Goal: Information Seeking & Learning: Check status

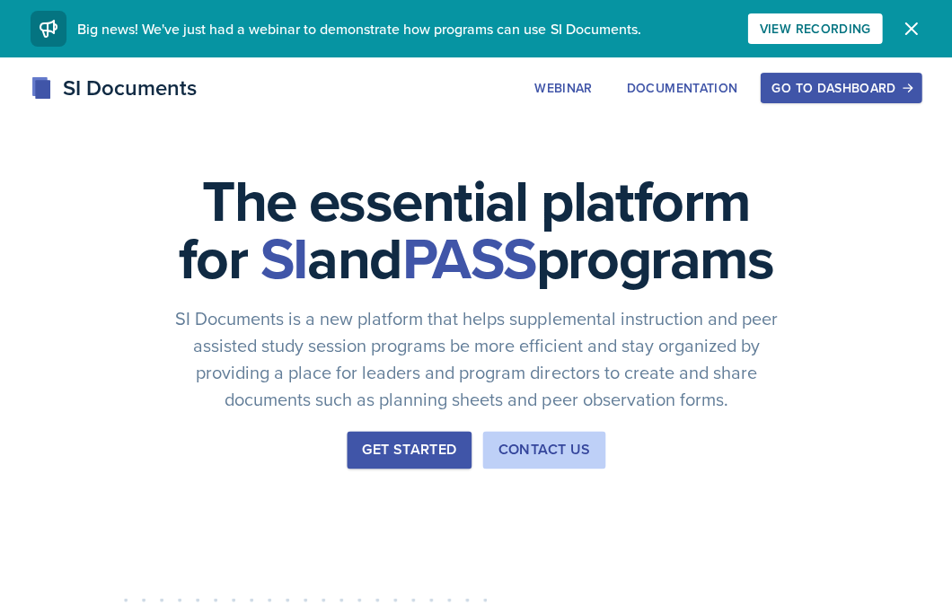
click at [808, 88] on div "Go to Dashboard" at bounding box center [840, 88] width 138 height 14
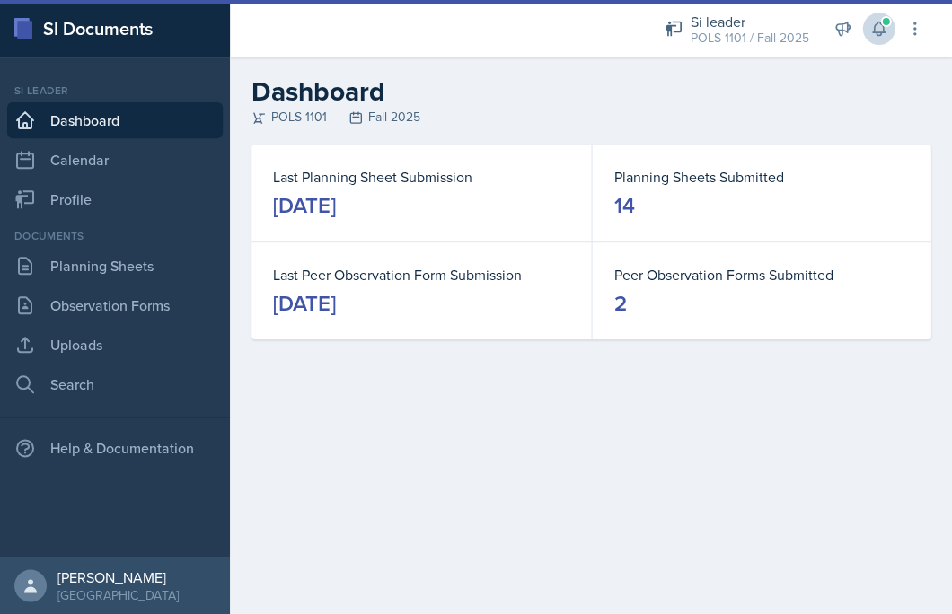
click at [866, 36] on button at bounding box center [878, 29] width 32 height 32
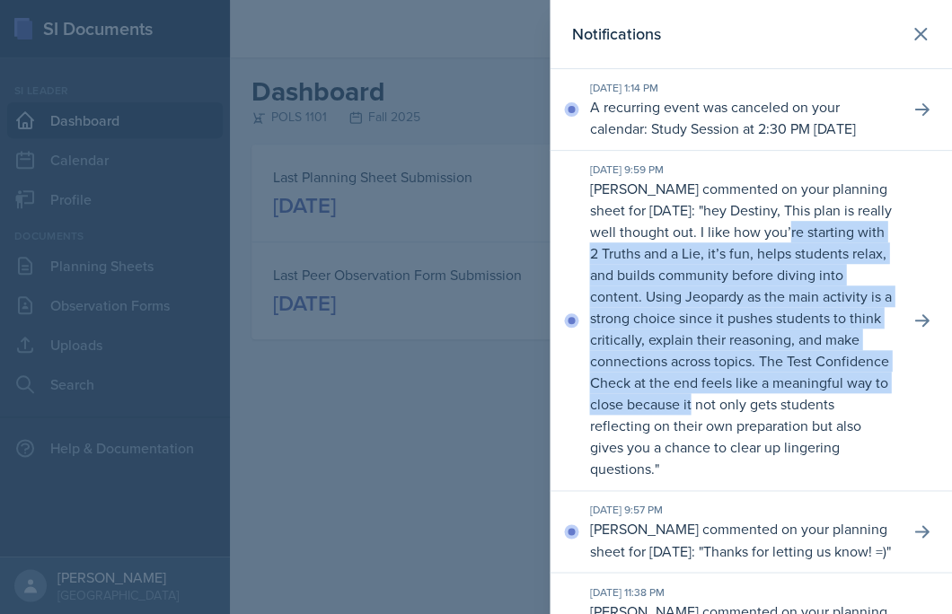
drag, startPoint x: 839, startPoint y: 251, endPoint x: 819, endPoint y: 415, distance: 165.5
click at [819, 415] on p "hey Destiny, This plan is really well thought out. I like how you’re starting w…" at bounding box center [740, 339] width 302 height 278
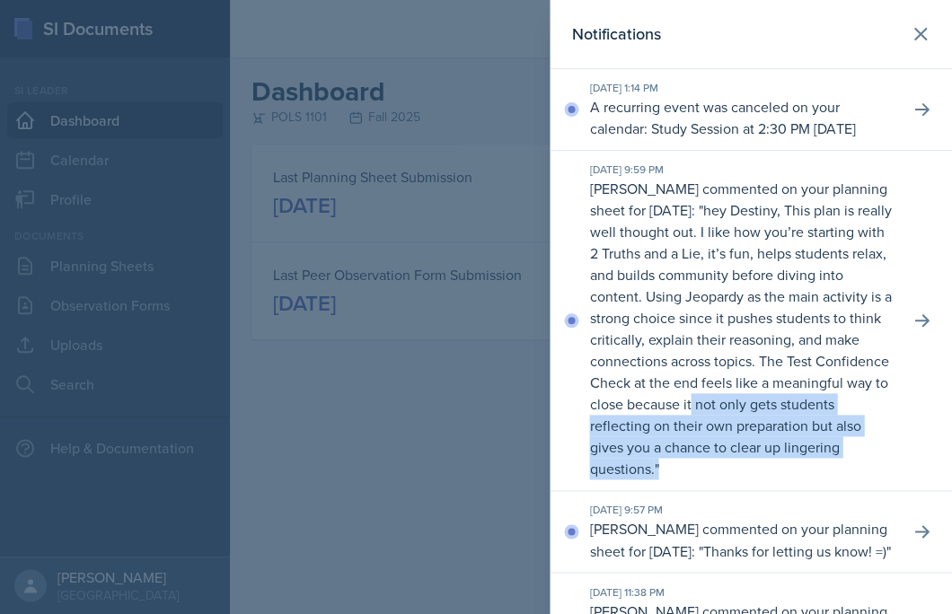
drag, startPoint x: 819, startPoint y: 415, endPoint x: 816, endPoint y: 477, distance: 62.0
click at [816, 477] on p "[PERSON_NAME] commented on your planning sheet for [DATE]: " hey Destiny, This …" at bounding box center [741, 329] width 305 height 302
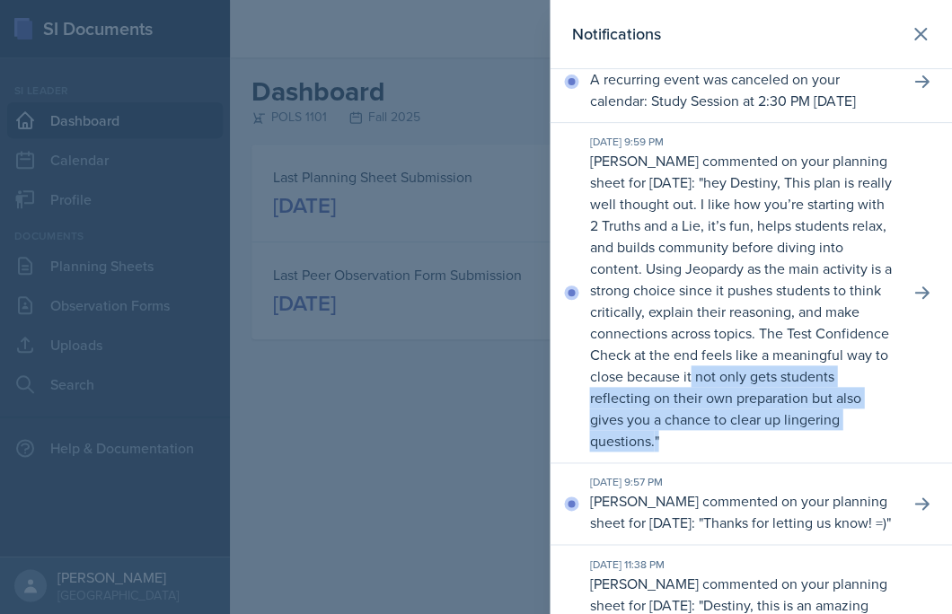
scroll to position [35, 0]
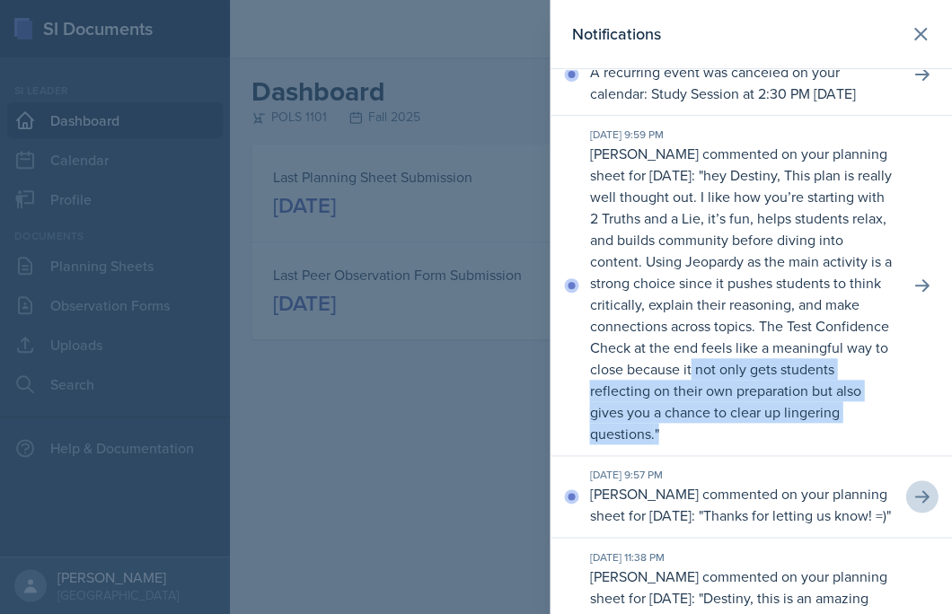
click at [910, 513] on button at bounding box center [921, 496] width 32 height 32
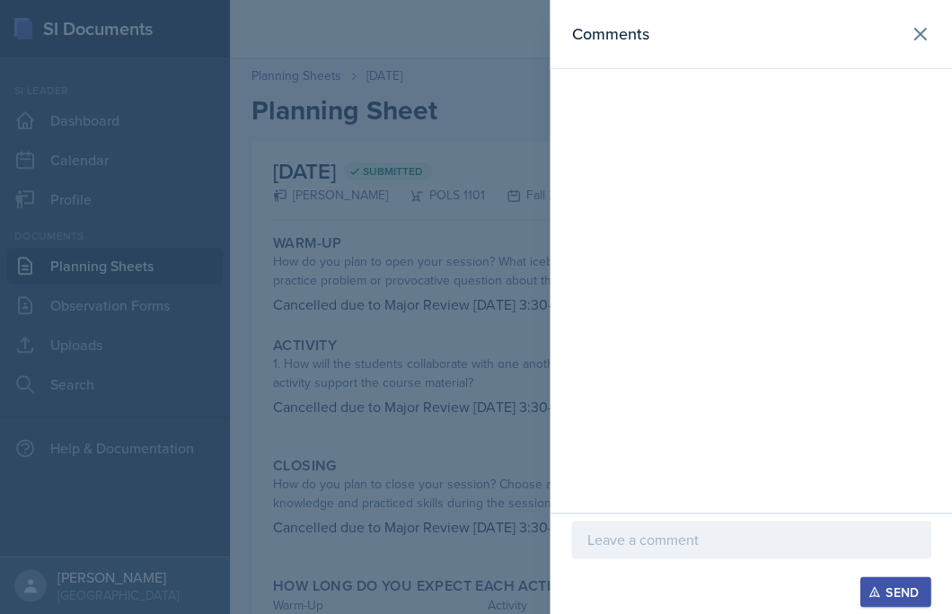
click at [491, 478] on div at bounding box center [476, 307] width 952 height 614
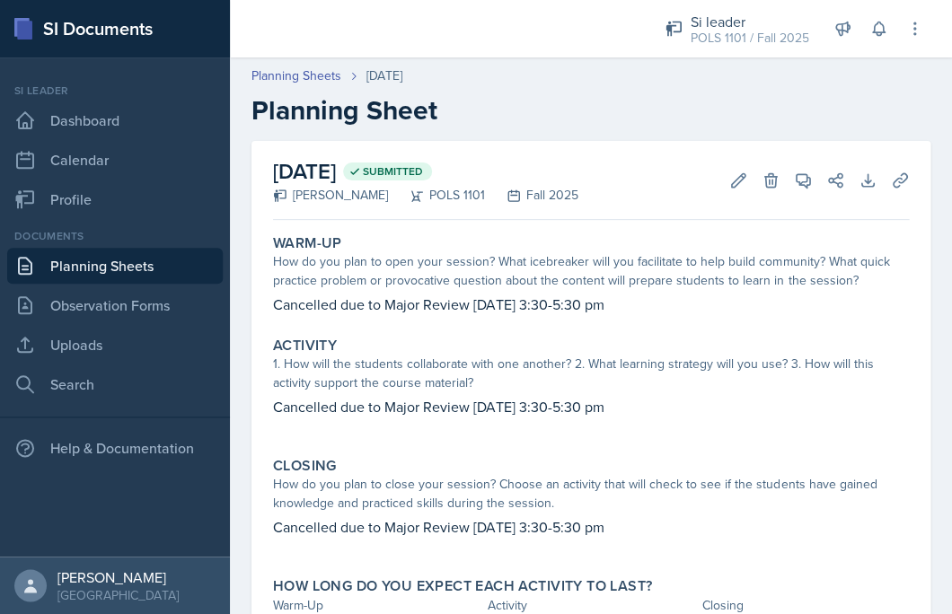
click at [185, 248] on link "Planning Sheets" at bounding box center [115, 266] width 216 height 36
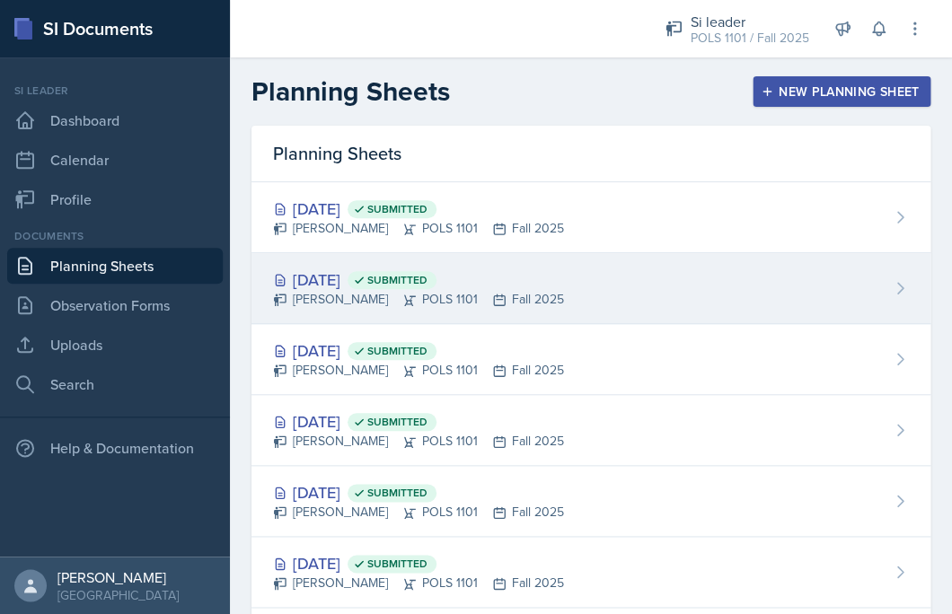
click at [506, 271] on div "[DATE] Submitted" at bounding box center [418, 280] width 291 height 24
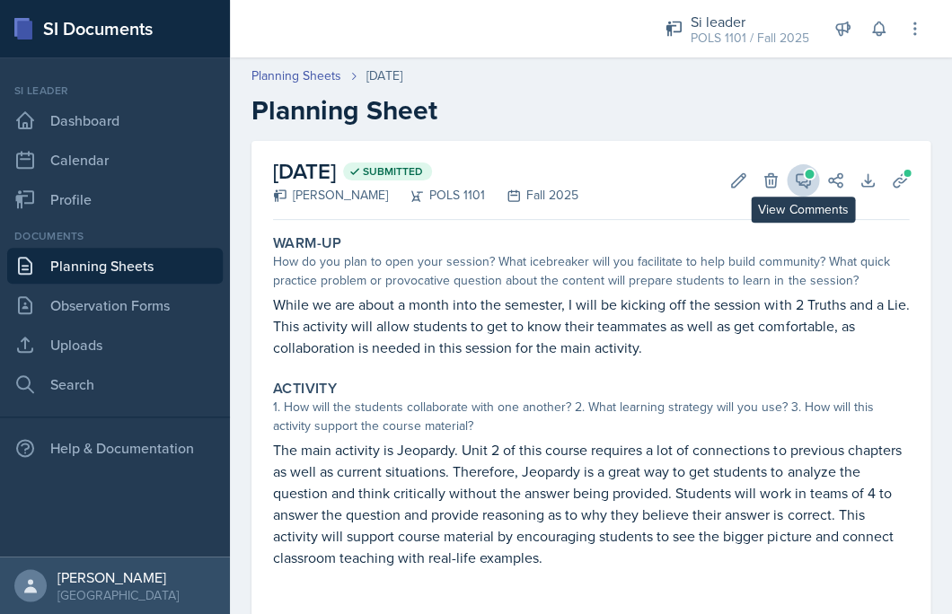
click at [806, 186] on icon at bounding box center [803, 181] width 18 height 18
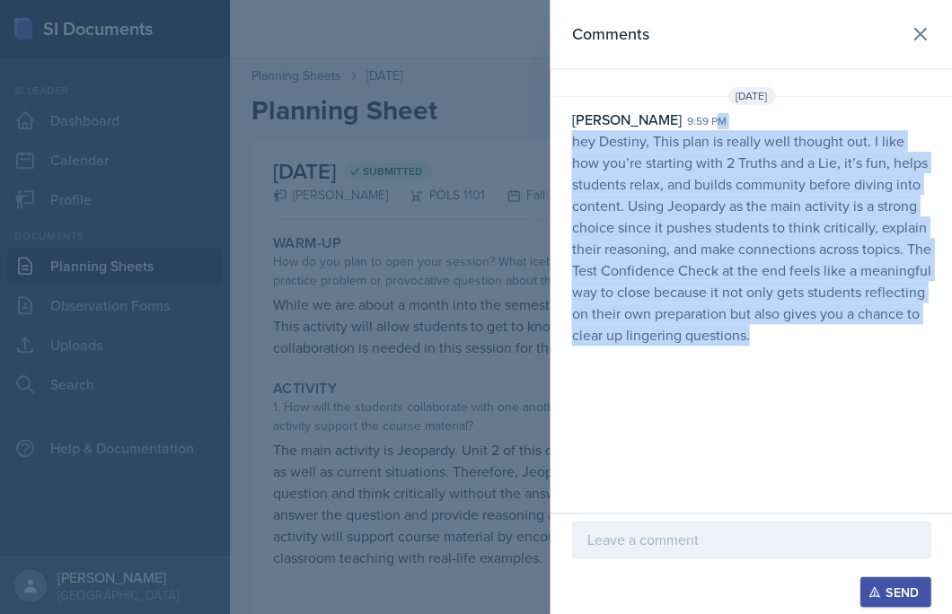
drag, startPoint x: 674, startPoint y: 126, endPoint x: 777, endPoint y: 404, distance: 296.6
click at [777, 404] on div "Comments [DATE] [PERSON_NAME] 9:59 pm hey Destiny, This plan is really well tho…" at bounding box center [751, 256] width 402 height 513
click at [753, 371] on div "Comments [DATE] [PERSON_NAME] 9:59 pm hey Destiny, This plan is really well tho…" at bounding box center [751, 256] width 402 height 513
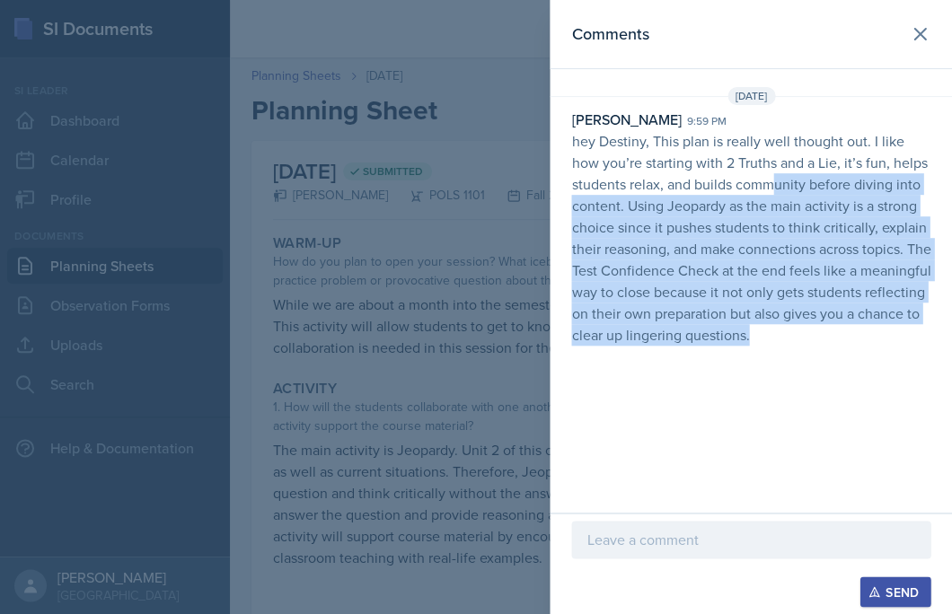
drag, startPoint x: 772, startPoint y: 181, endPoint x: 817, endPoint y: 358, distance: 182.5
click at [817, 358] on div "Comments [DATE] [PERSON_NAME] 9:59 pm hey Destiny, This plan is really well tho…" at bounding box center [751, 256] width 402 height 513
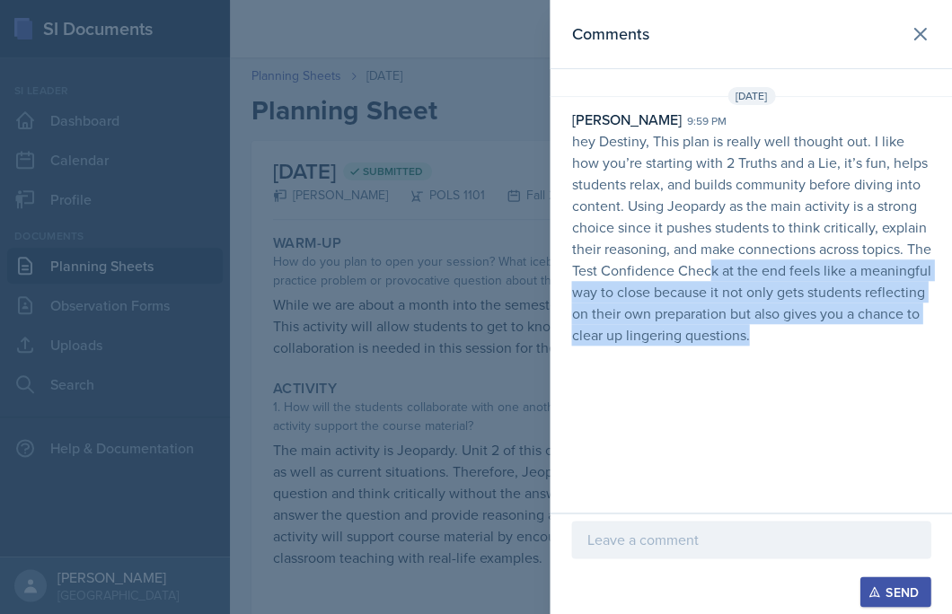
drag, startPoint x: 737, startPoint y: 263, endPoint x: 790, endPoint y: 375, distance: 124.1
click at [790, 375] on div "Comments [DATE] [PERSON_NAME] 9:59 pm hey Destiny, This plan is really well tho…" at bounding box center [751, 256] width 402 height 513
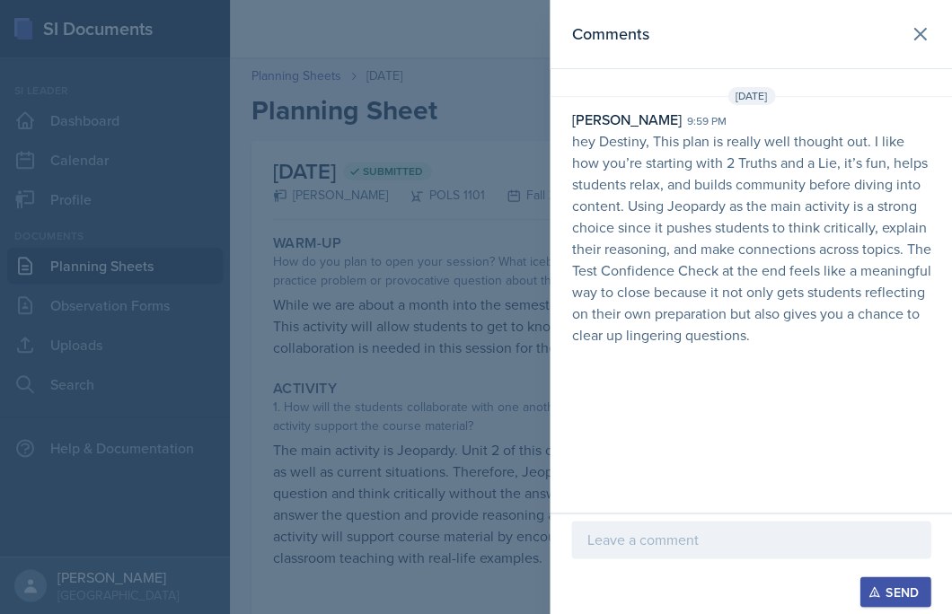
click at [442, 246] on div at bounding box center [476, 307] width 952 height 614
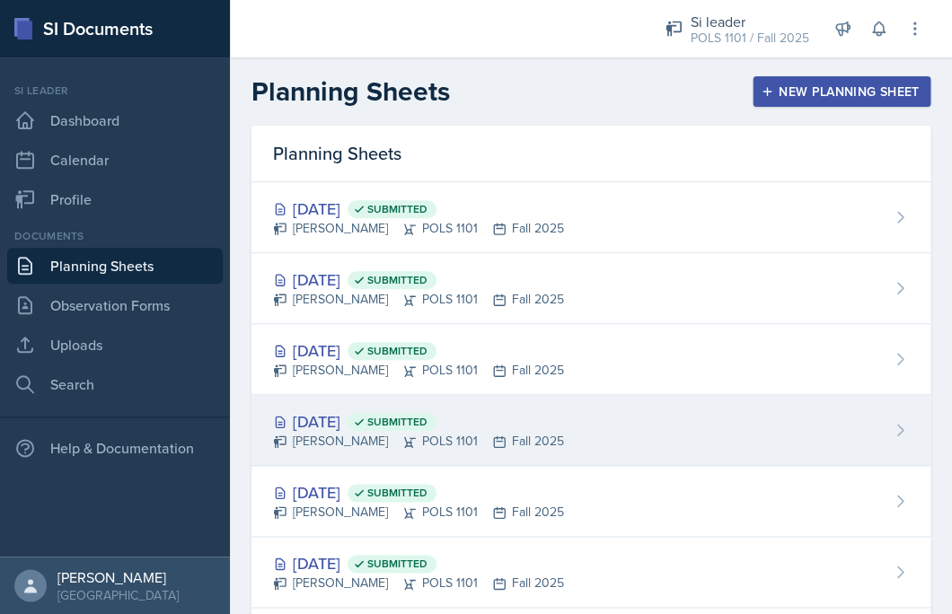
click at [436, 428] on span "Submitted" at bounding box center [392, 422] width 89 height 18
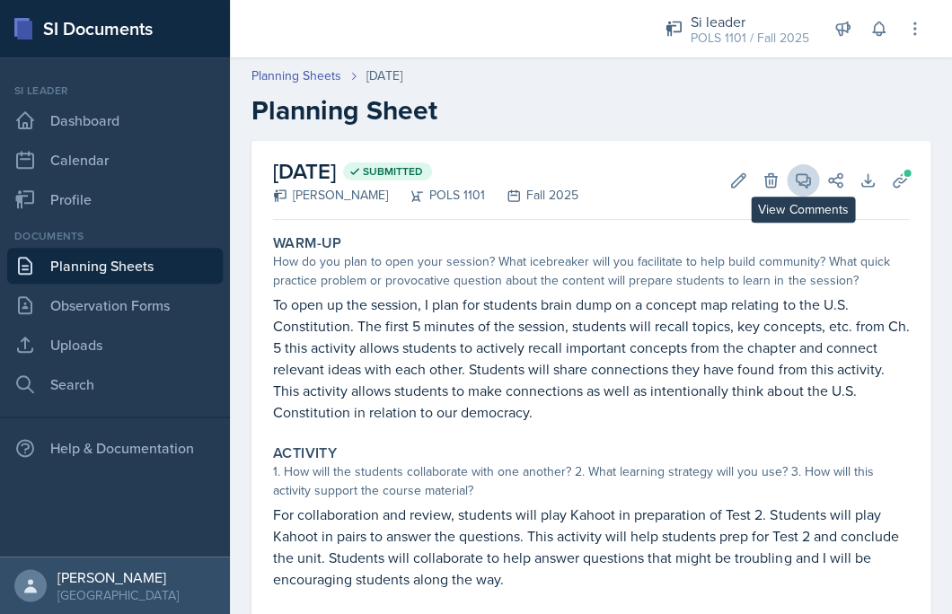
click at [802, 188] on icon at bounding box center [803, 181] width 18 height 18
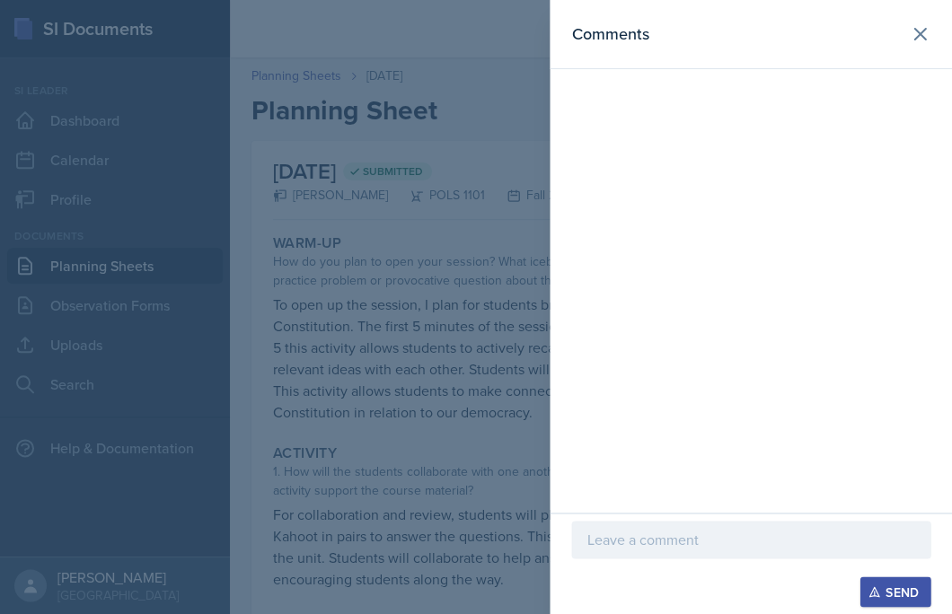
click at [407, 180] on div at bounding box center [476, 307] width 952 height 614
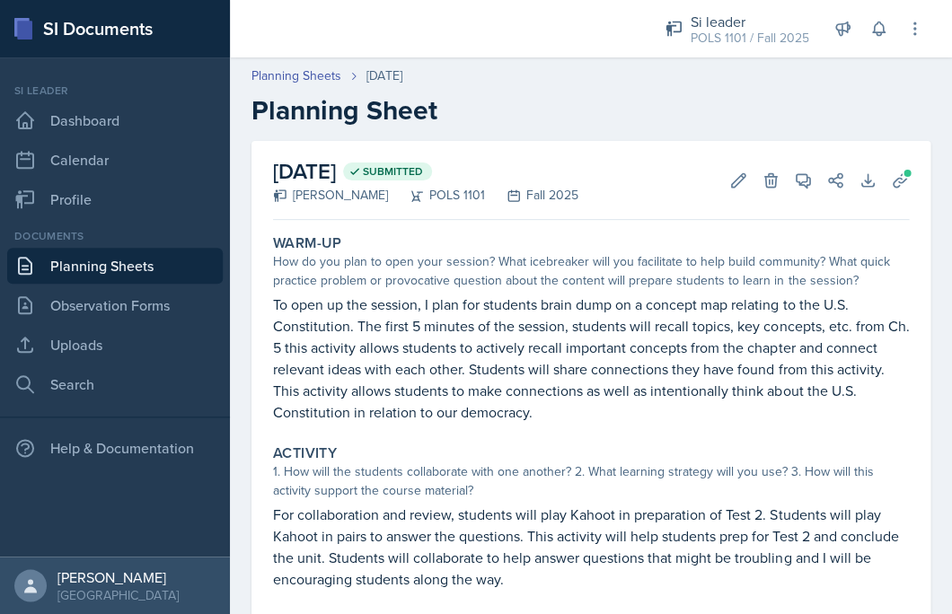
click at [165, 266] on link "Planning Sheets" at bounding box center [115, 266] width 216 height 36
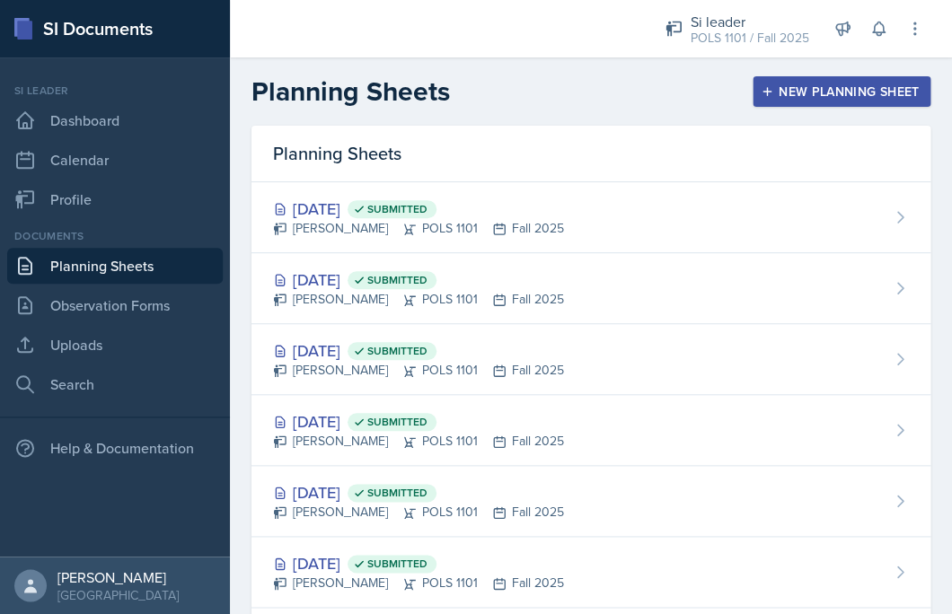
click at [616, 147] on div "Planning Sheets" at bounding box center [590, 154] width 679 height 57
